Goal: Register for event/course

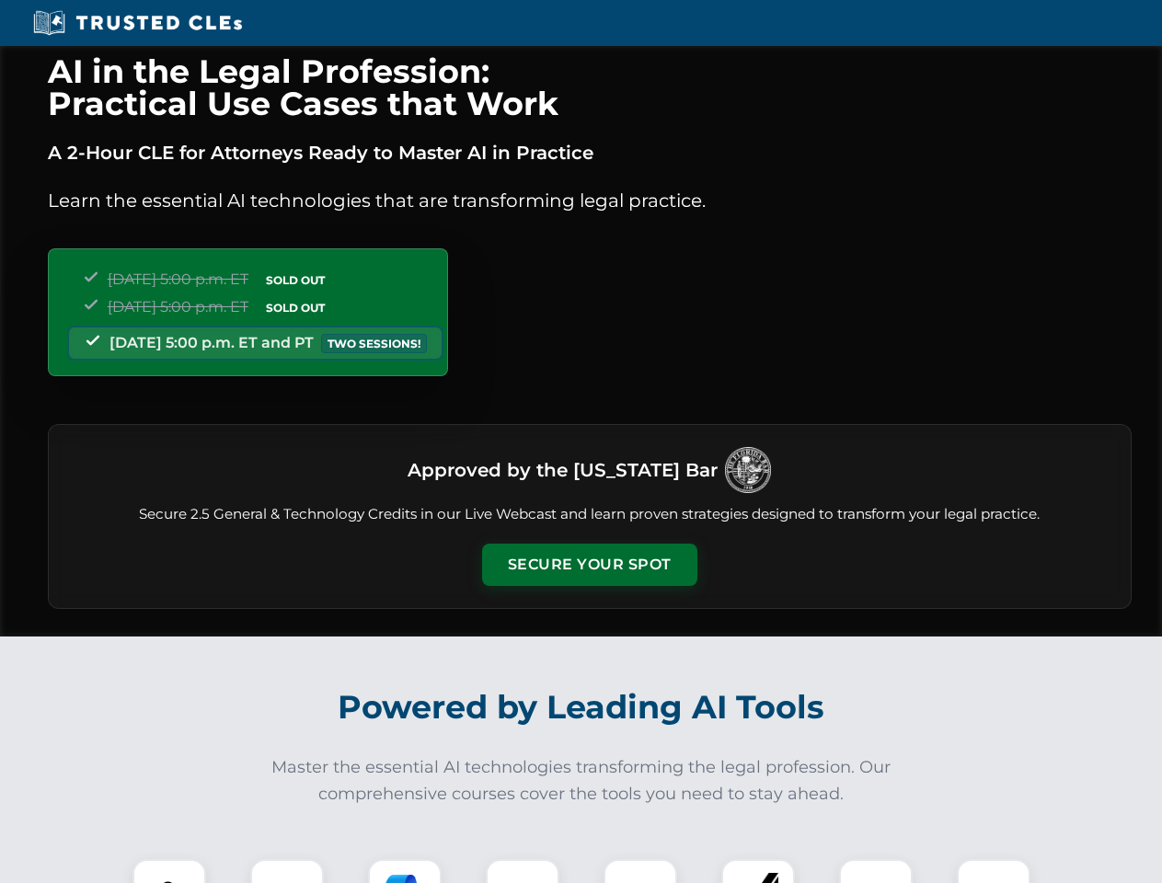
click at [589, 565] on button "Secure Your Spot" at bounding box center [589, 565] width 215 height 42
click at [169, 872] on img at bounding box center [169, 896] width 53 height 53
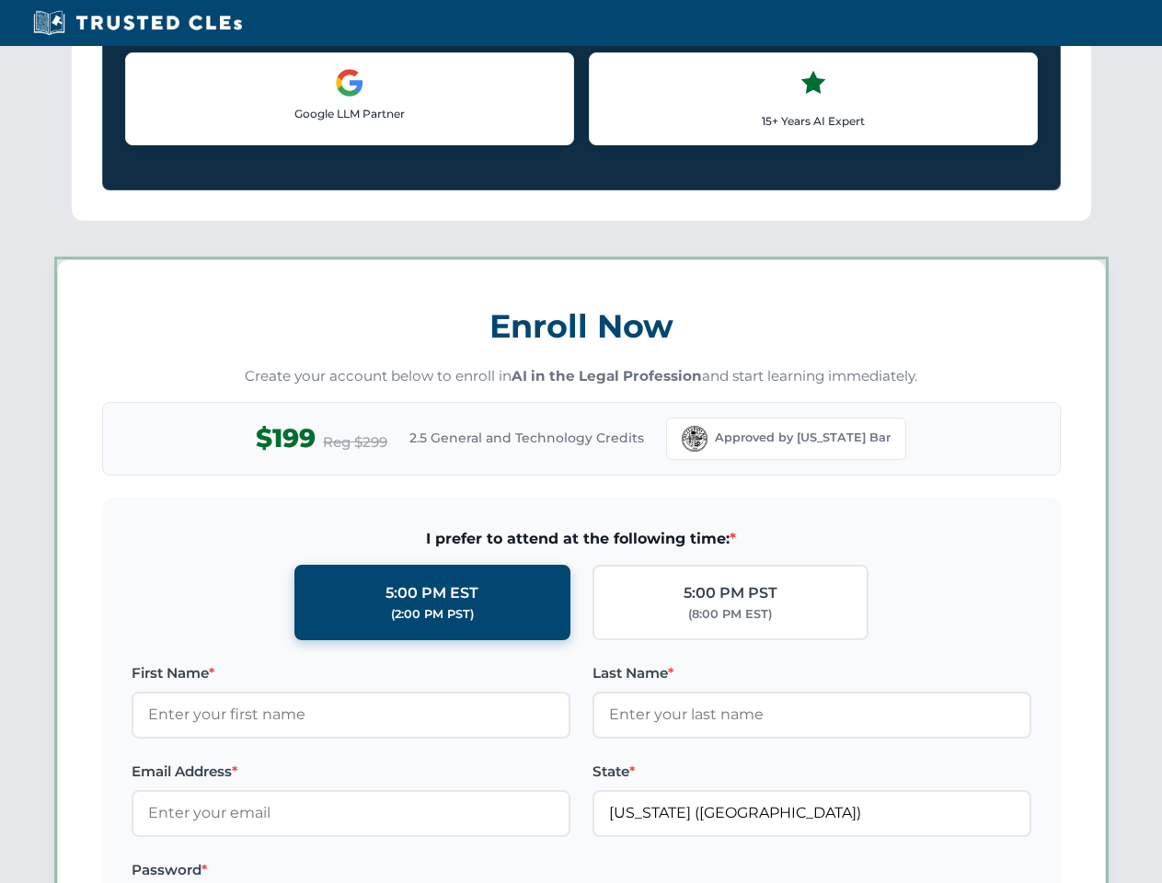
click at [405, 872] on label "Password *" at bounding box center [351, 871] width 439 height 22
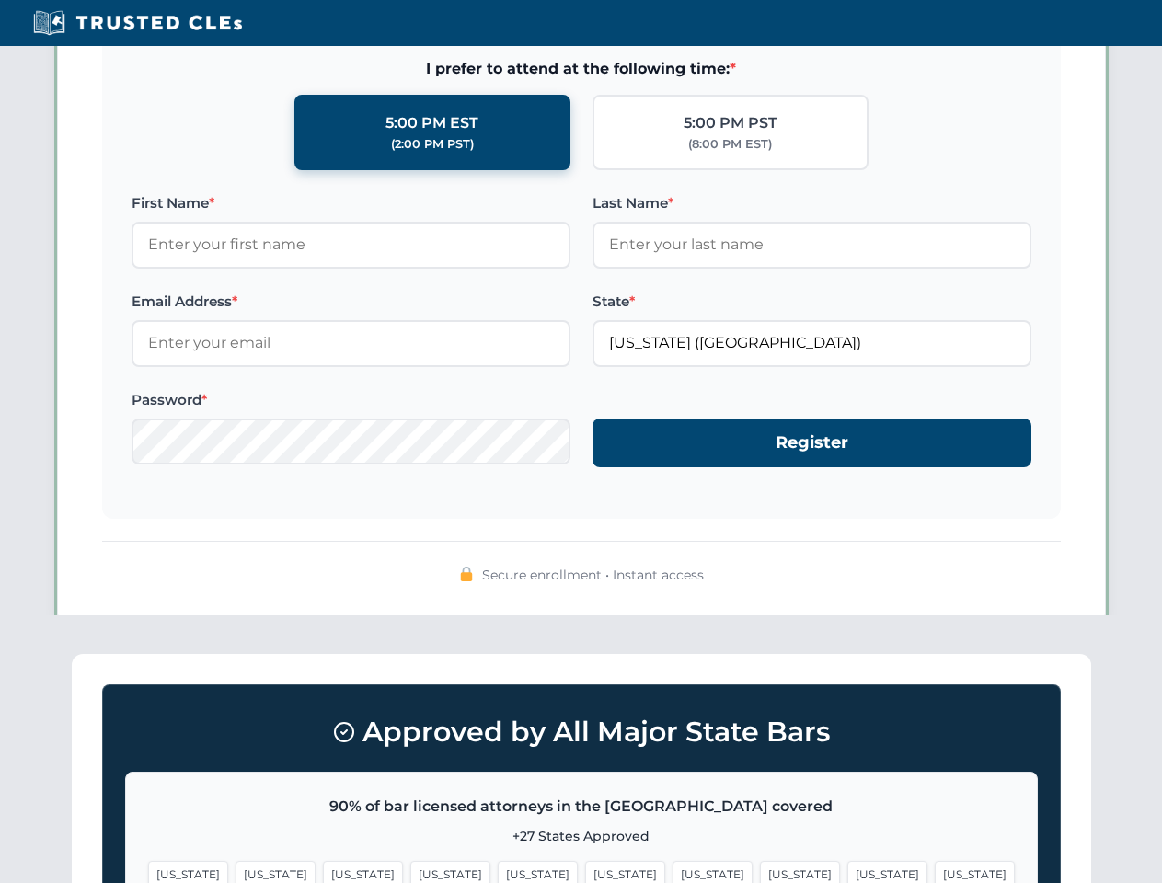
click at [848, 872] on span "[US_STATE]" at bounding box center [888, 874] width 80 height 27
